Goal: Transaction & Acquisition: Purchase product/service

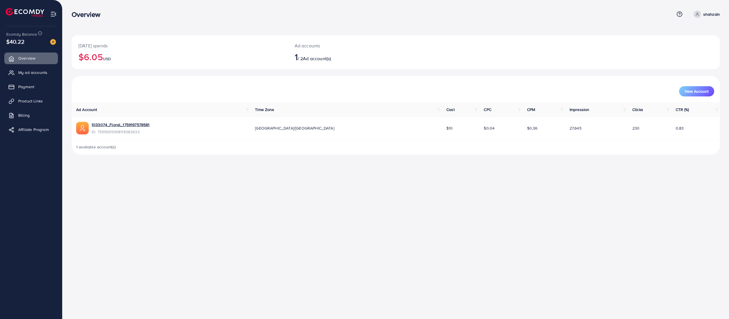
click at [20, 41] on span "$40.22" at bounding box center [15, 41] width 18 height 8
click at [13, 42] on span "$40.22" at bounding box center [15, 41] width 18 height 8
click at [16, 116] on link "Billing" at bounding box center [31, 115] width 54 height 11
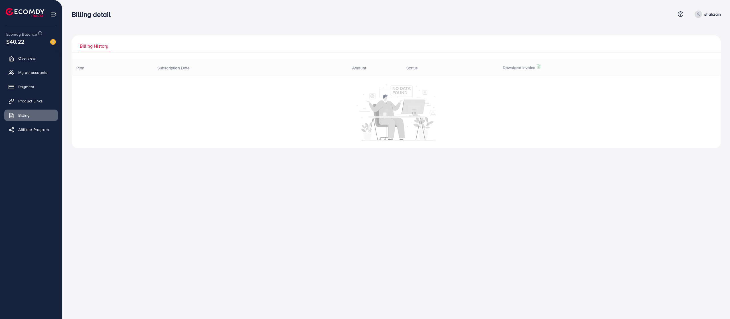
click at [13, 43] on span "$40.22" at bounding box center [15, 41] width 18 height 8
click at [52, 41] on img at bounding box center [53, 42] width 6 height 6
